Goal: Connect with others: Connect with others

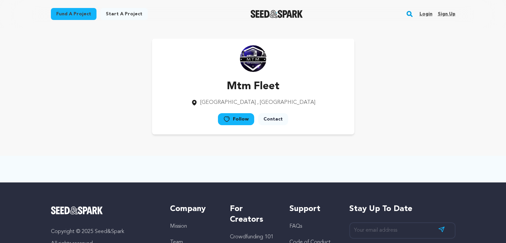
click at [271, 119] on link "Contact" at bounding box center [273, 119] width 30 height 12
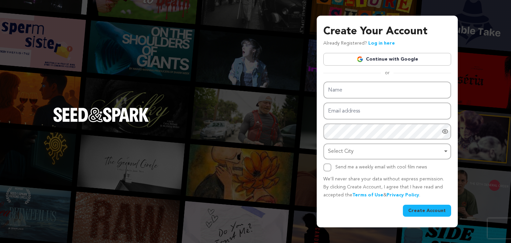
click at [382, 61] on link "Continue with Google" at bounding box center [387, 59] width 128 height 13
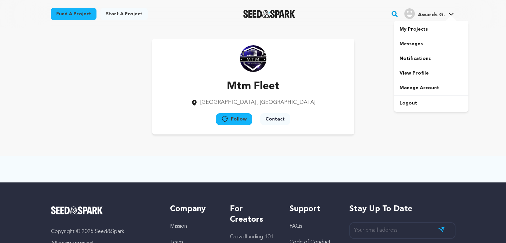
click at [433, 16] on span "Awards G." at bounding box center [430, 14] width 27 height 5
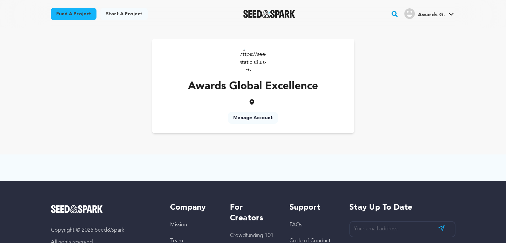
click at [253, 54] on img at bounding box center [253, 58] width 27 height 27
